Goal: Information Seeking & Learning: Find specific fact

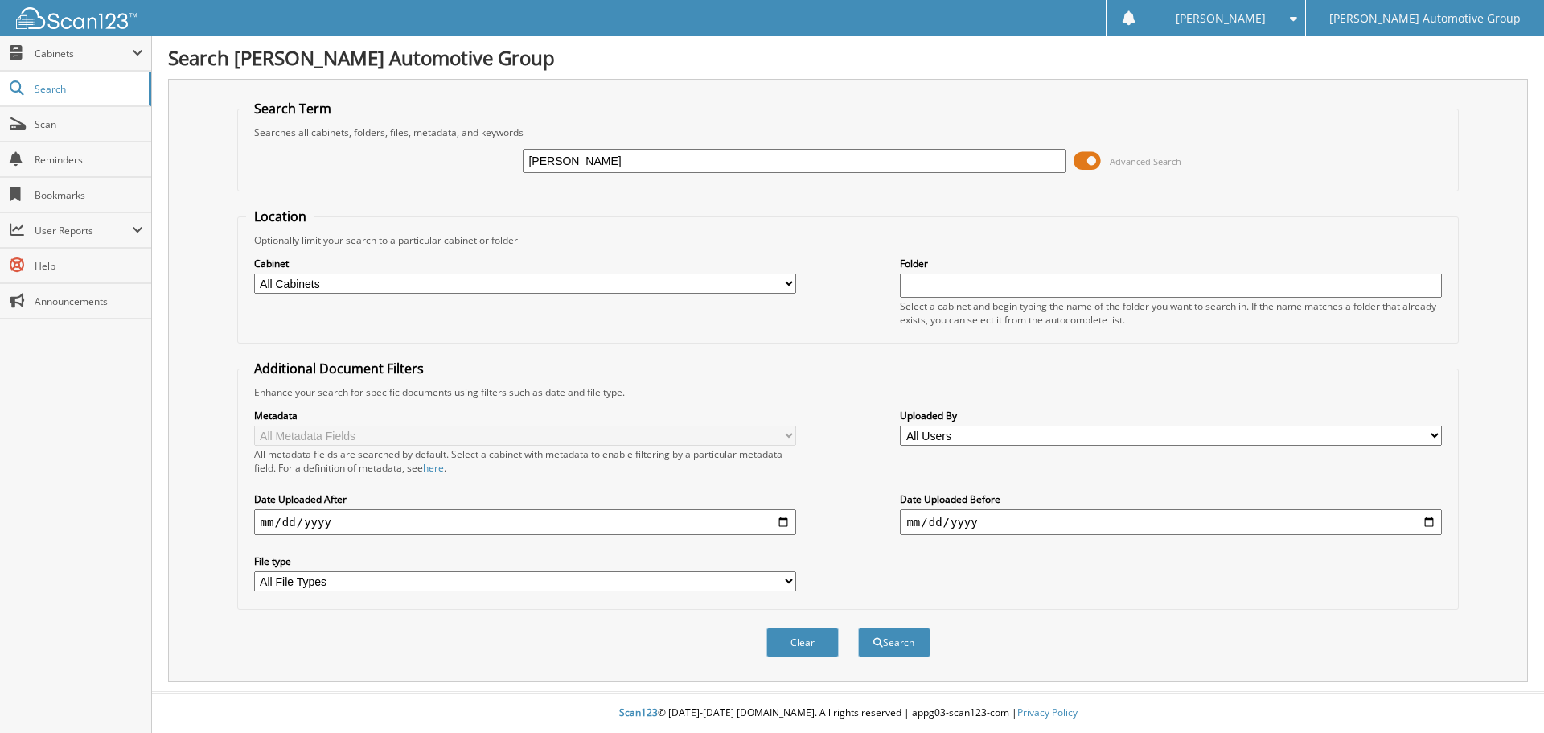
type input "[PERSON_NAME]"
click at [858, 627] on button "Search" at bounding box center [894, 642] width 72 height 30
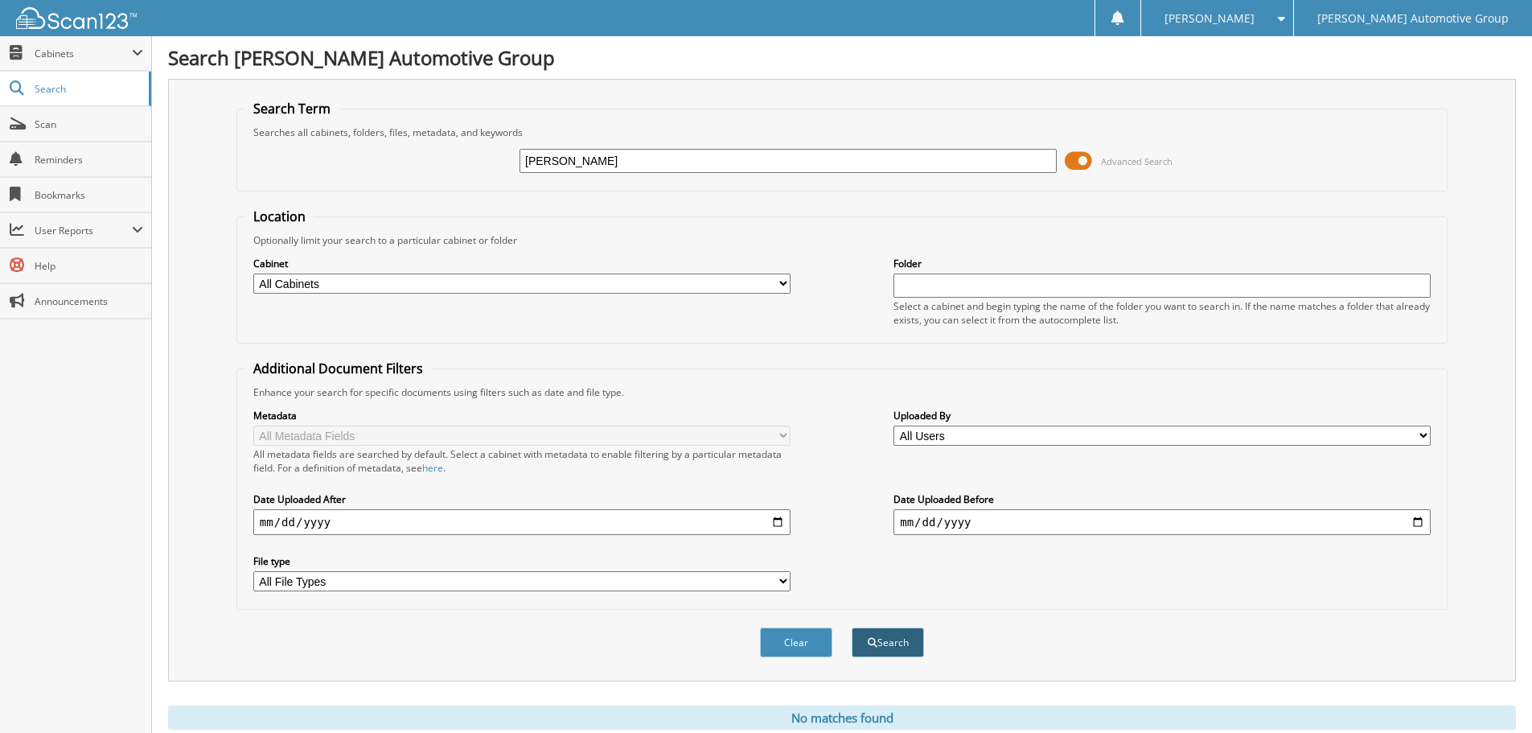
click at [881, 631] on button "Search" at bounding box center [888, 642] width 72 height 30
drag, startPoint x: 619, startPoint y: 154, endPoint x: 498, endPoint y: 149, distance: 121.6
click at [498, 149] on div "[PERSON_NAME] Advanced Search" at bounding box center [842, 160] width 1194 height 43
click at [84, 64] on span "Cabinets" at bounding box center [75, 53] width 151 height 35
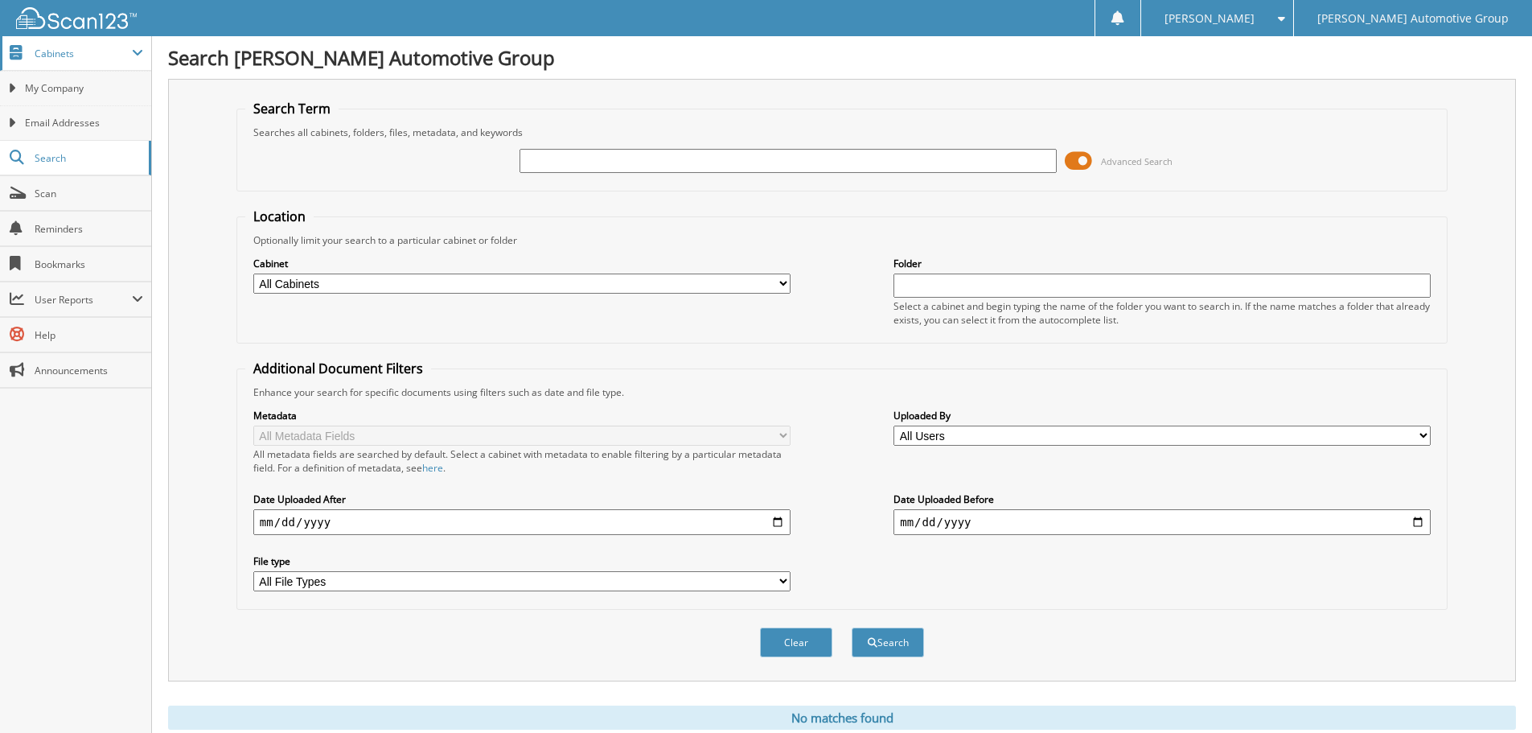
click at [84, 64] on span "Cabinets" at bounding box center [75, 53] width 151 height 35
click at [83, 106] on link "Email Addresses" at bounding box center [75, 122] width 151 height 35
